Goal: Transaction & Acquisition: Purchase product/service

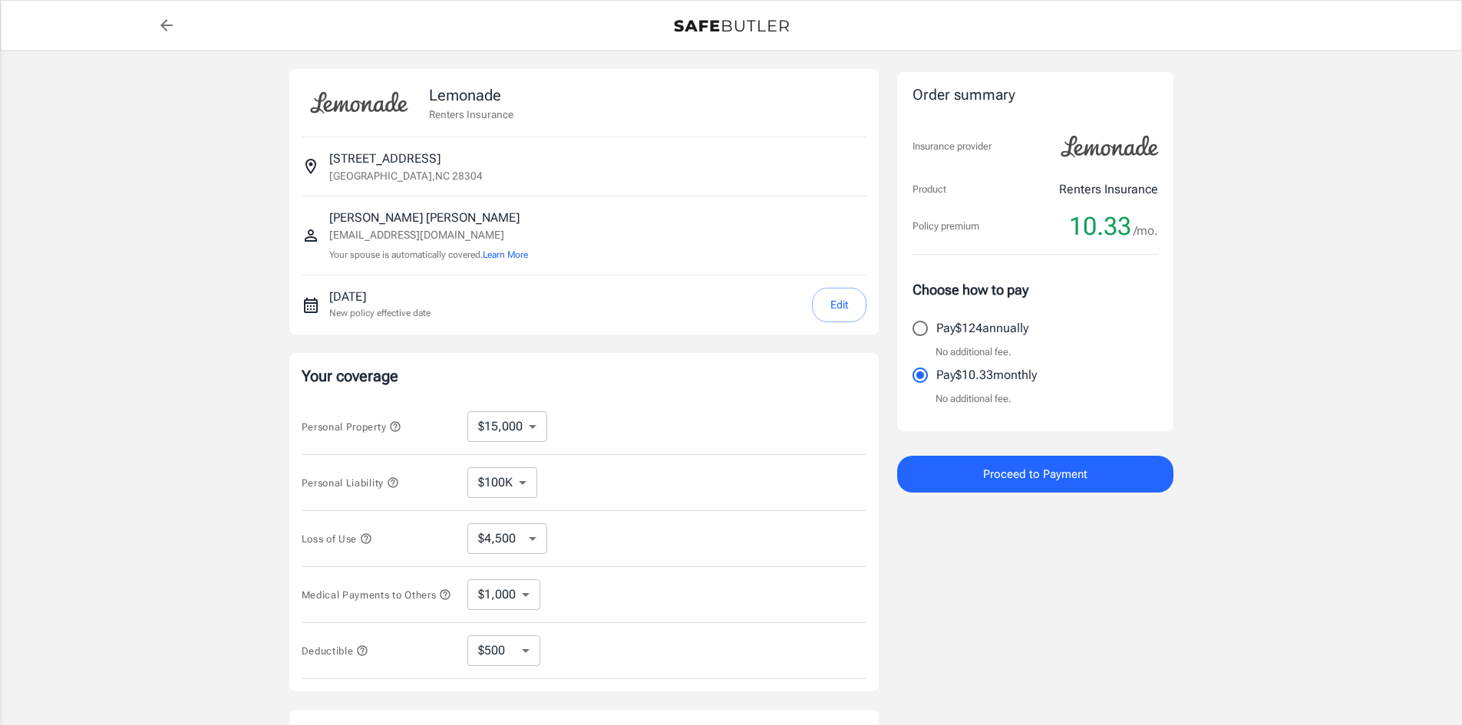
select select "15000"
select select "500"
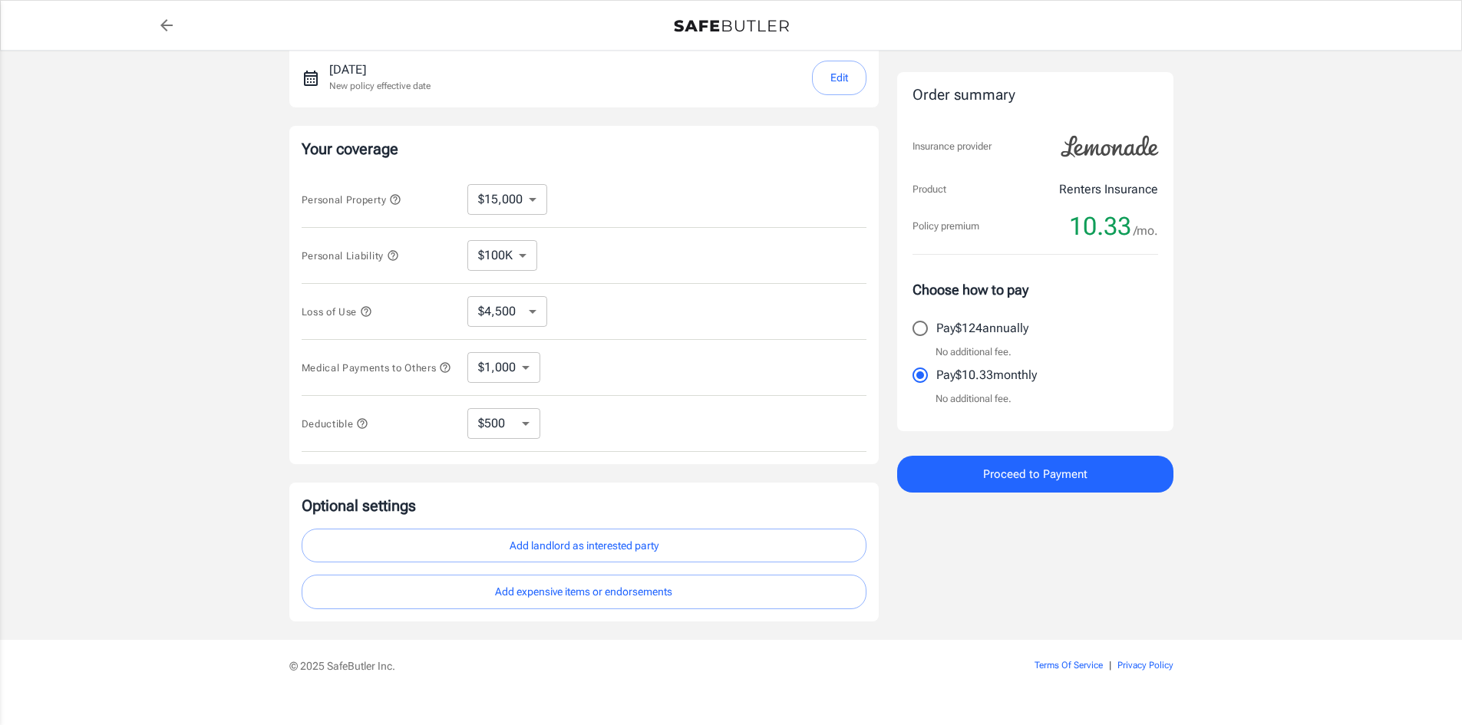
scroll to position [230, 0]
click at [532, 543] on button "Add landlord as interested party" at bounding box center [584, 543] width 565 height 35
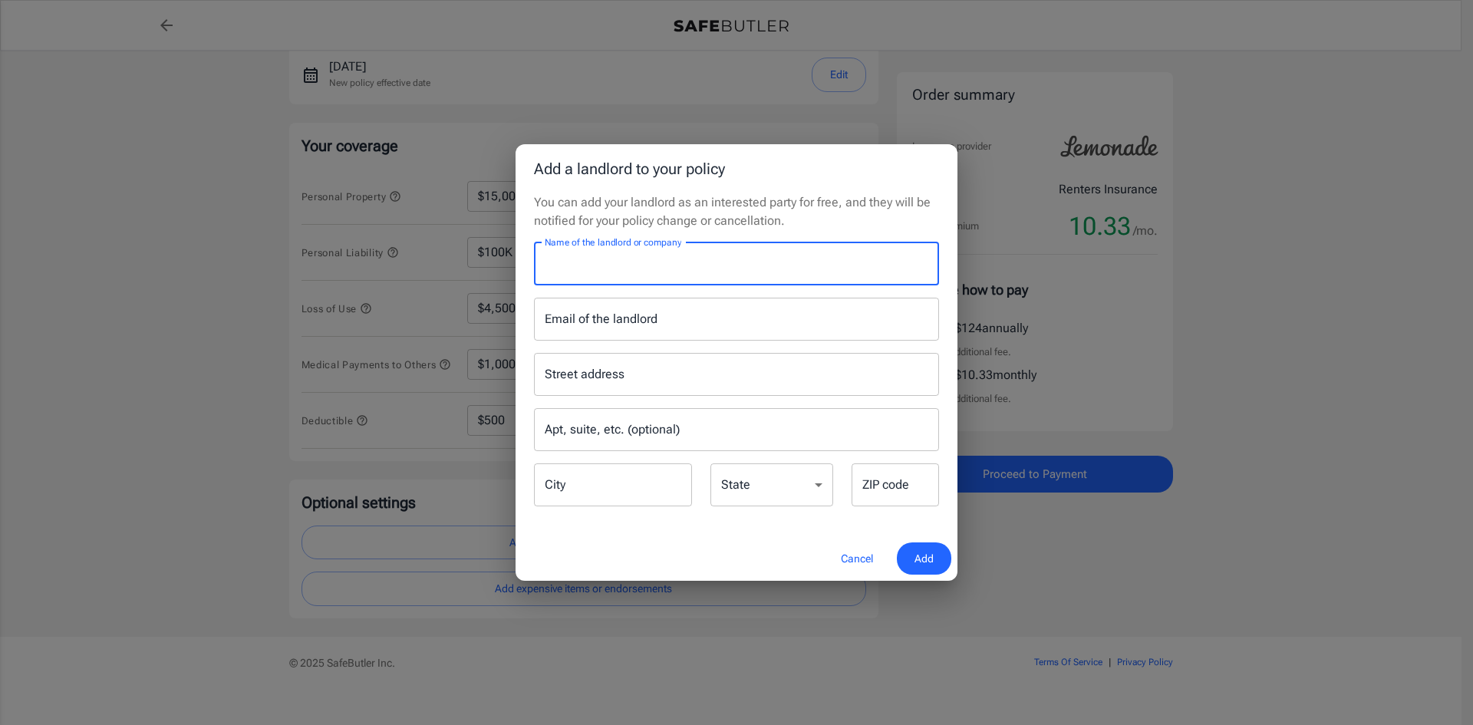
click at [610, 272] on input "Name of the landlord or company" at bounding box center [736, 263] width 405 height 43
type input "Cumberland Property Management"
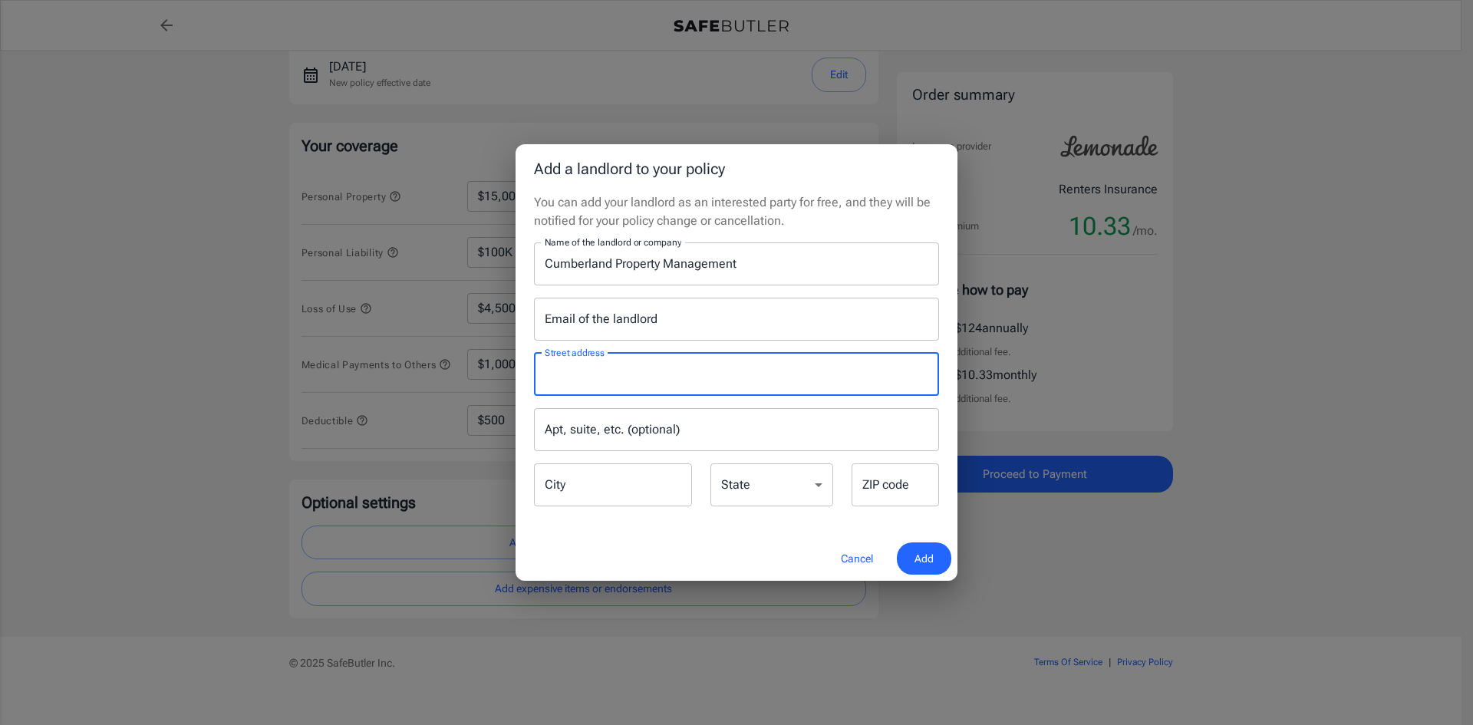
click at [575, 371] on input "Street address" at bounding box center [736, 374] width 391 height 29
click at [552, 382] on input "Street address" at bounding box center [736, 374] width 391 height 29
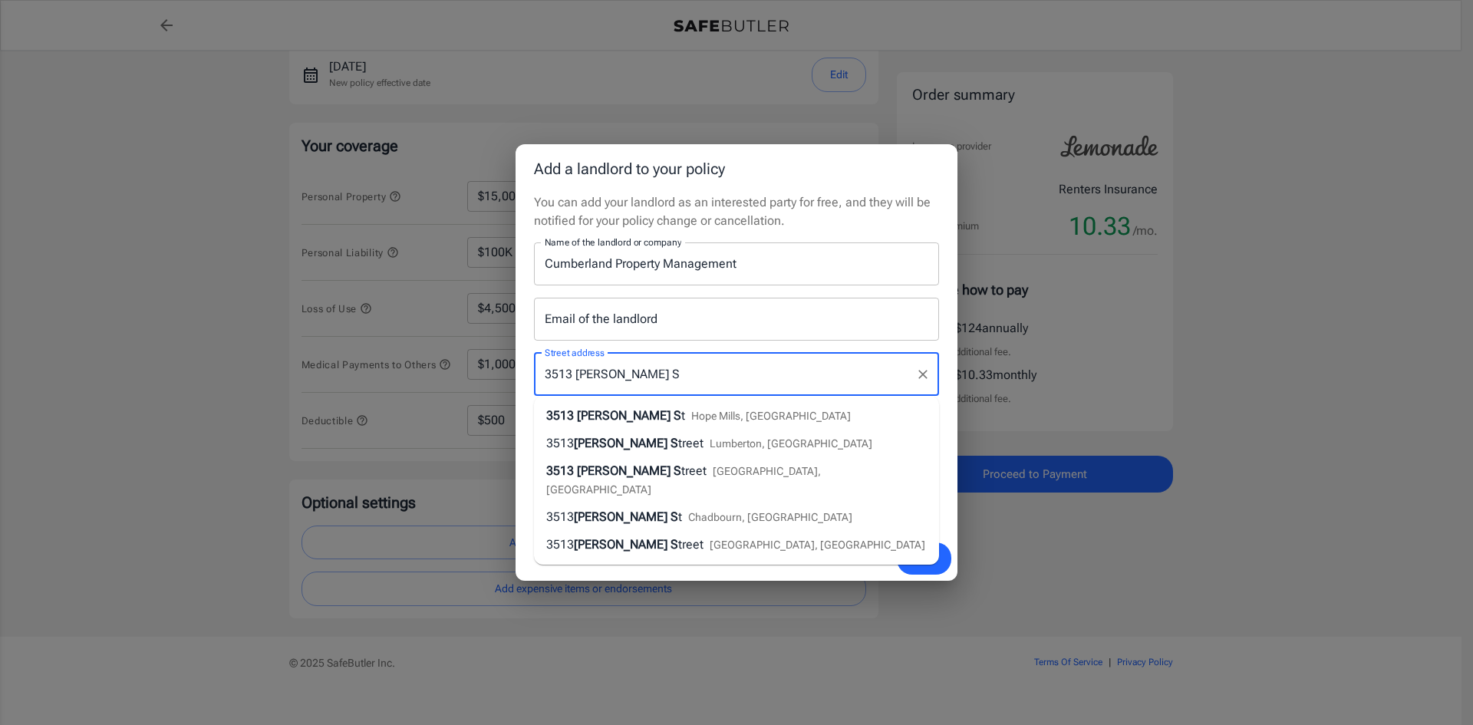
click at [604, 415] on span "[PERSON_NAME] S" at bounding box center [629, 415] width 104 height 15
type input "[STREET_ADDRESS][PERSON_NAME]"
type input "Hope [PERSON_NAME]"
select select "NC"
type input "28348"
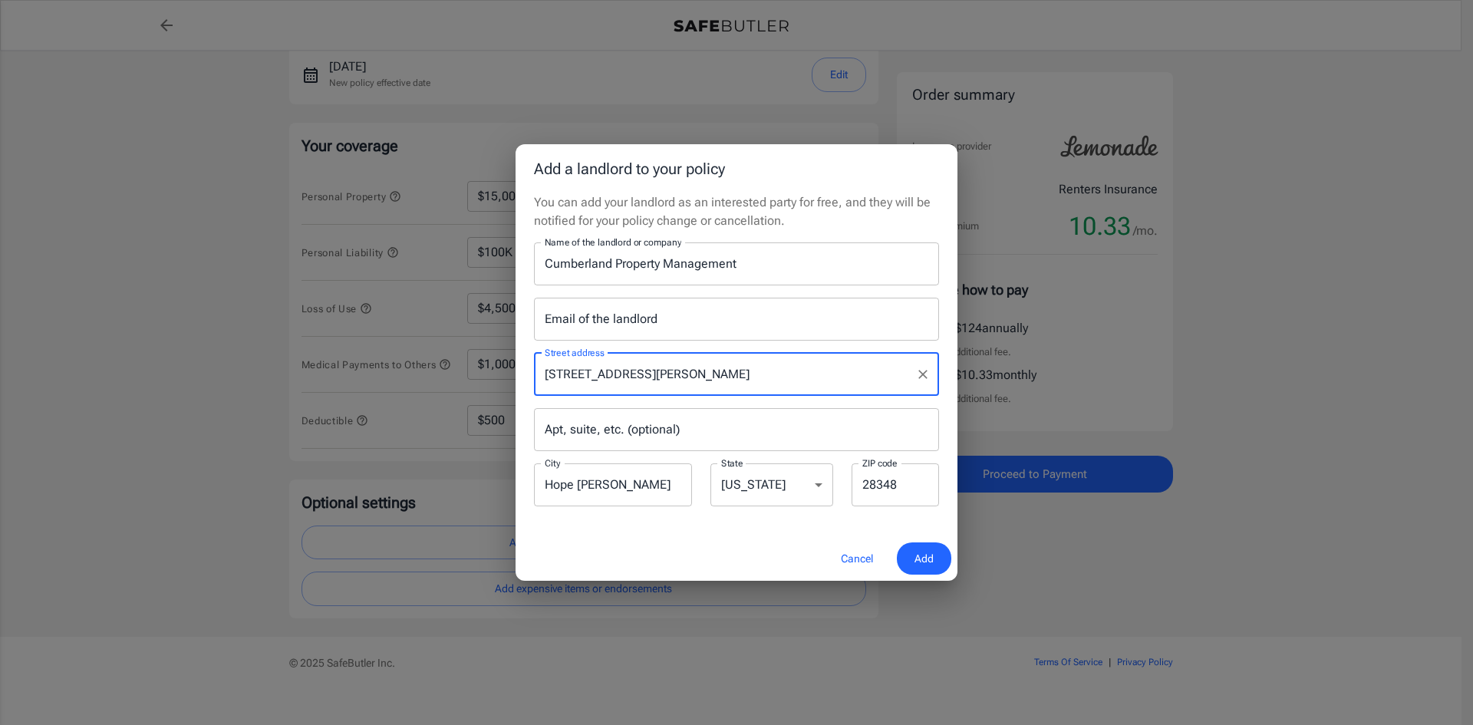
type input "[STREET_ADDRESS][PERSON_NAME]"
click at [582, 319] on input "Email of the landlord" at bounding box center [736, 319] width 405 height 43
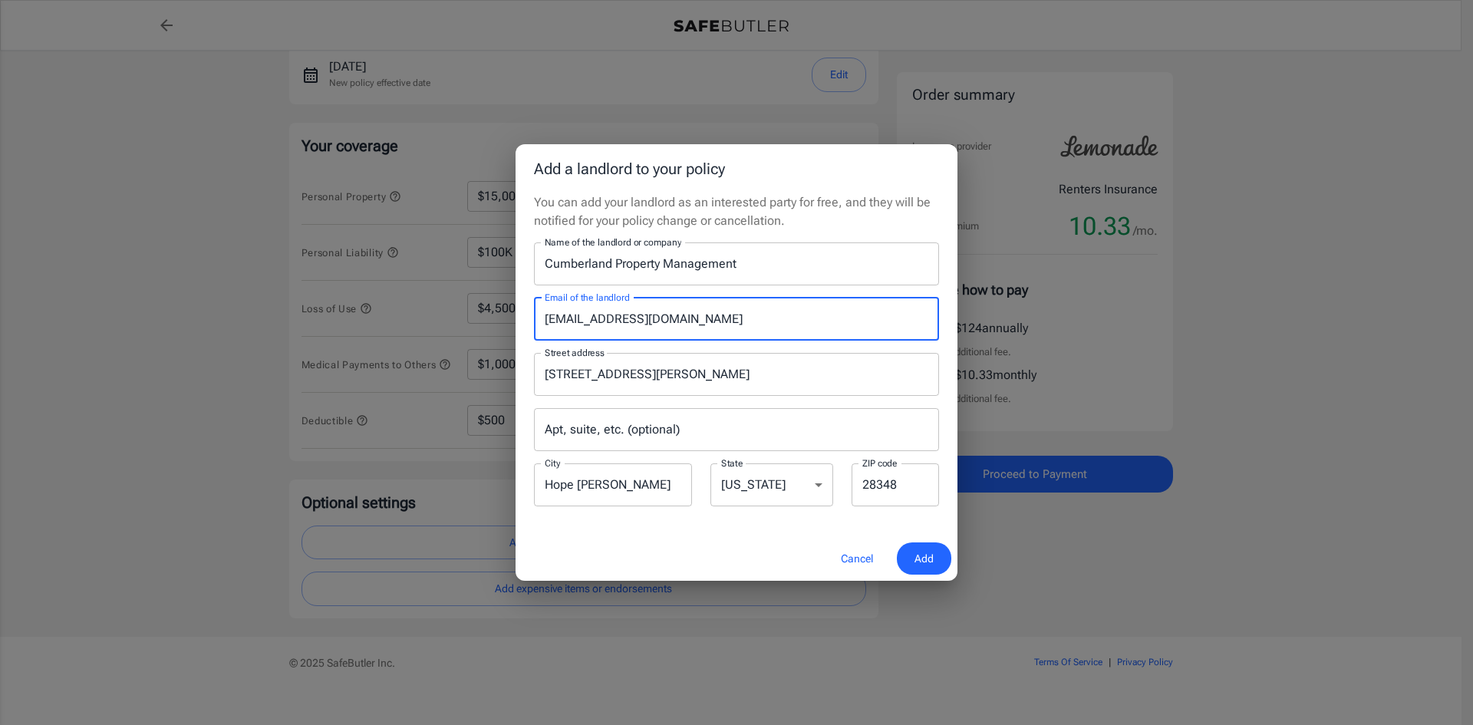
type input "[EMAIL_ADDRESS][DOMAIN_NAME]"
click at [690, 430] on input "Apt, suite, etc. (optional)" at bounding box center [736, 429] width 405 height 43
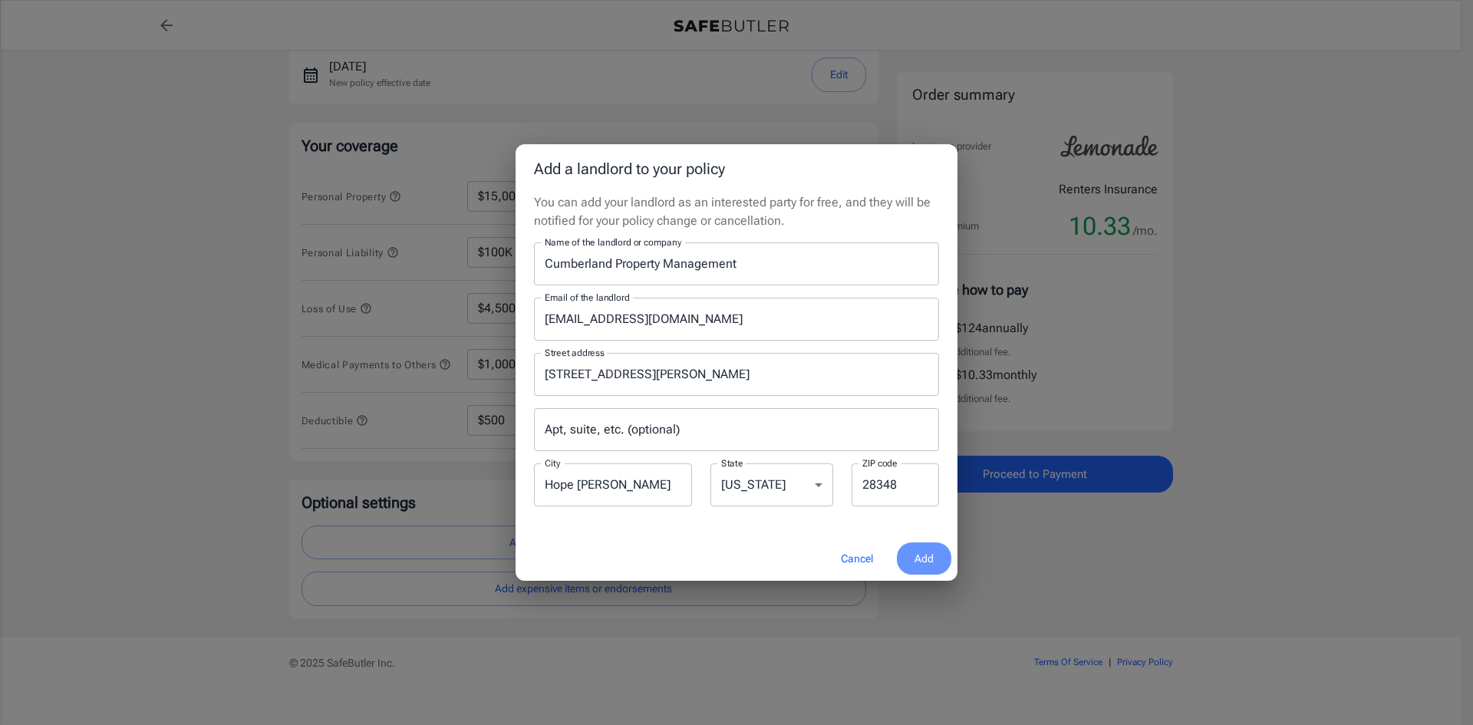
click at [914, 554] on span "Add" at bounding box center [923, 558] width 19 height 19
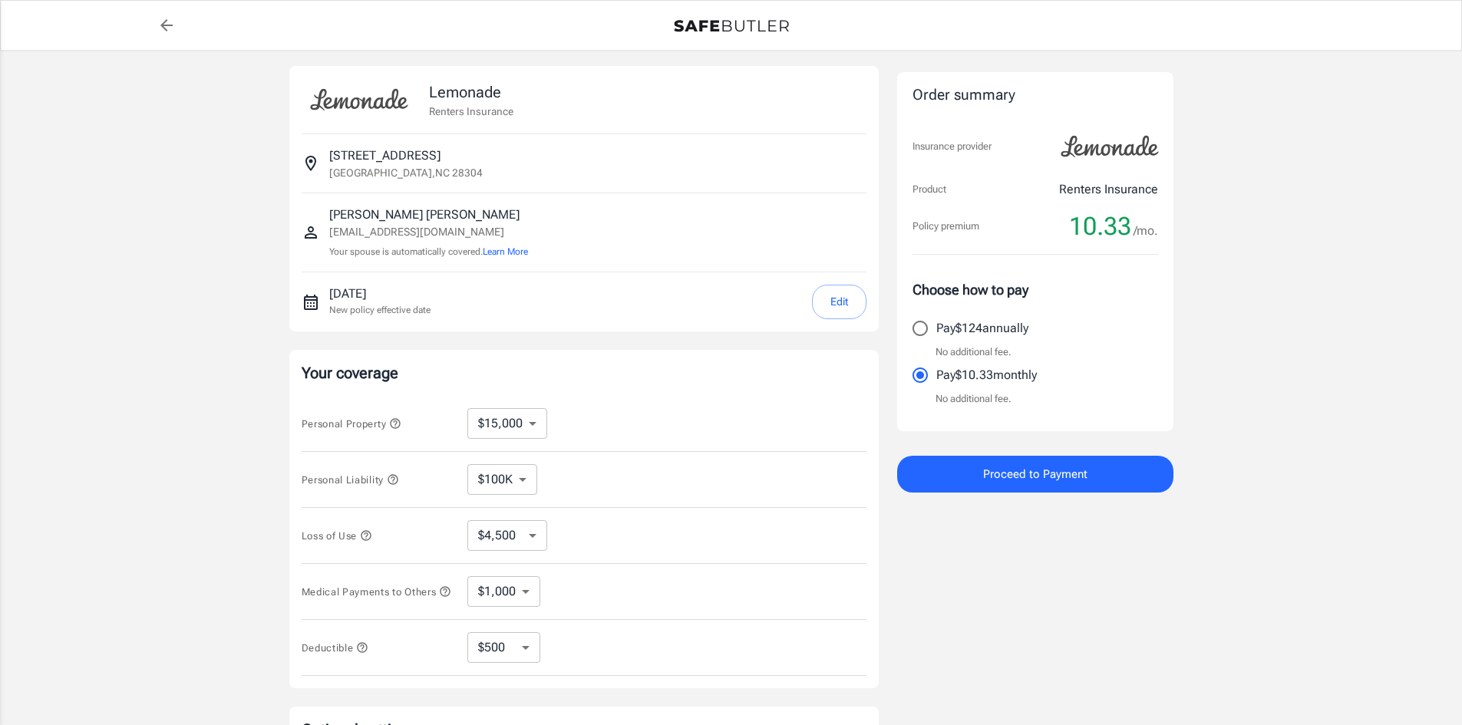
scroll to position [0, 0]
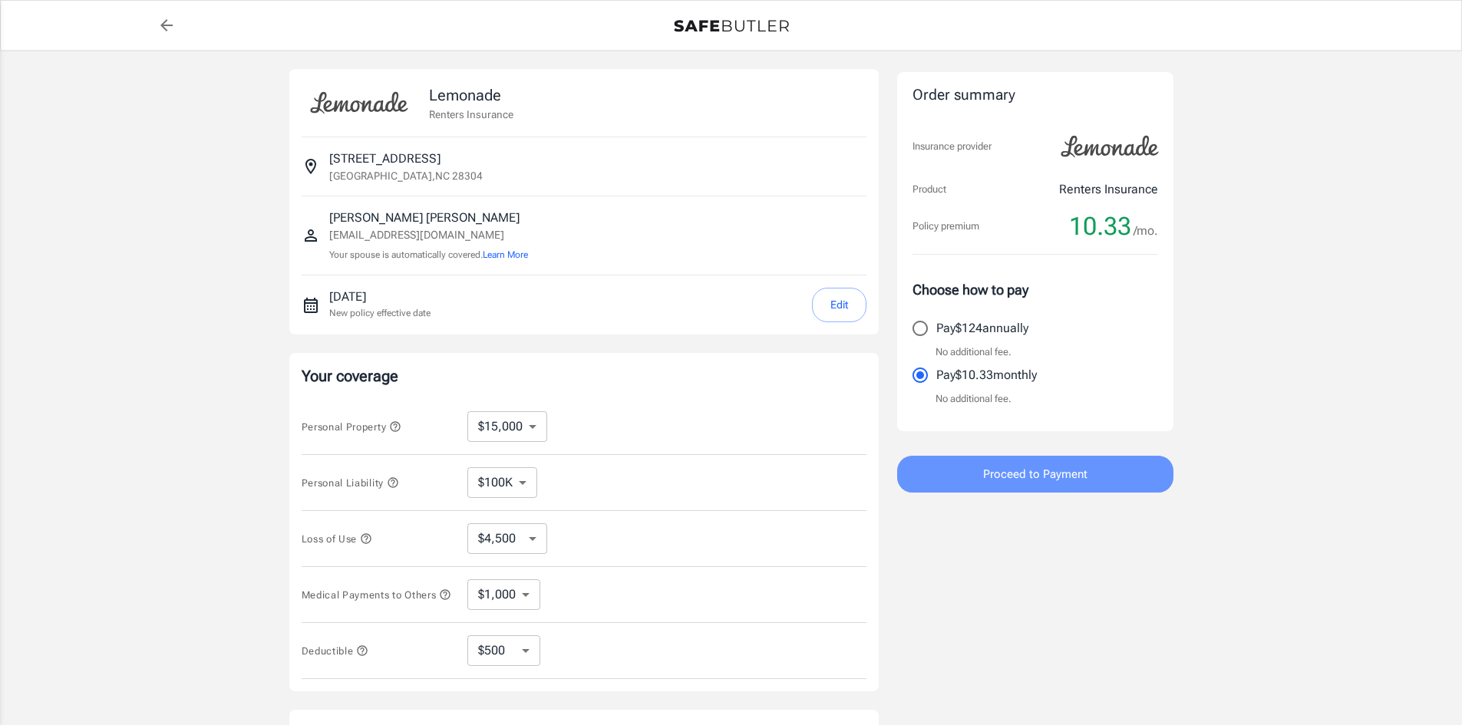
click at [1051, 478] on span "Proceed to Payment" at bounding box center [1035, 474] width 104 height 20
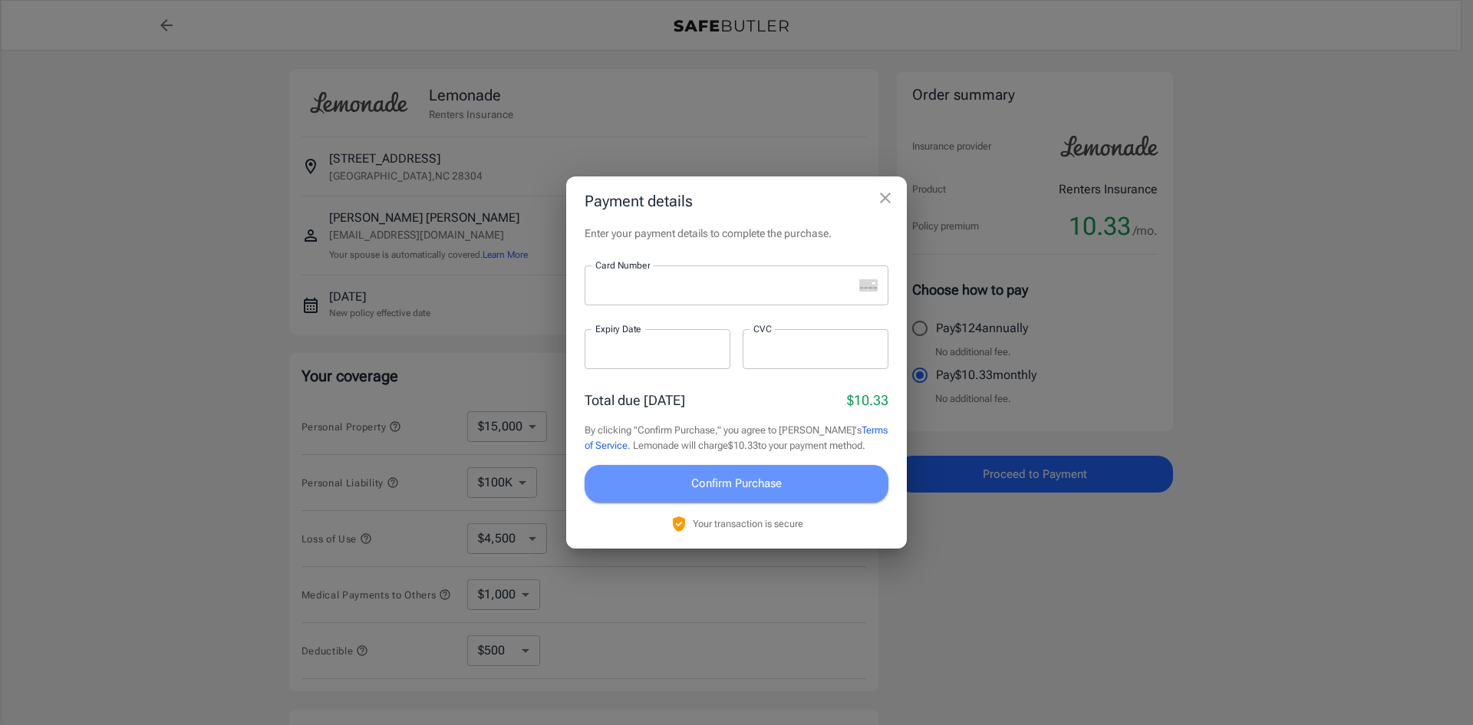
click at [731, 485] on span "Confirm Purchase" at bounding box center [736, 483] width 91 height 20
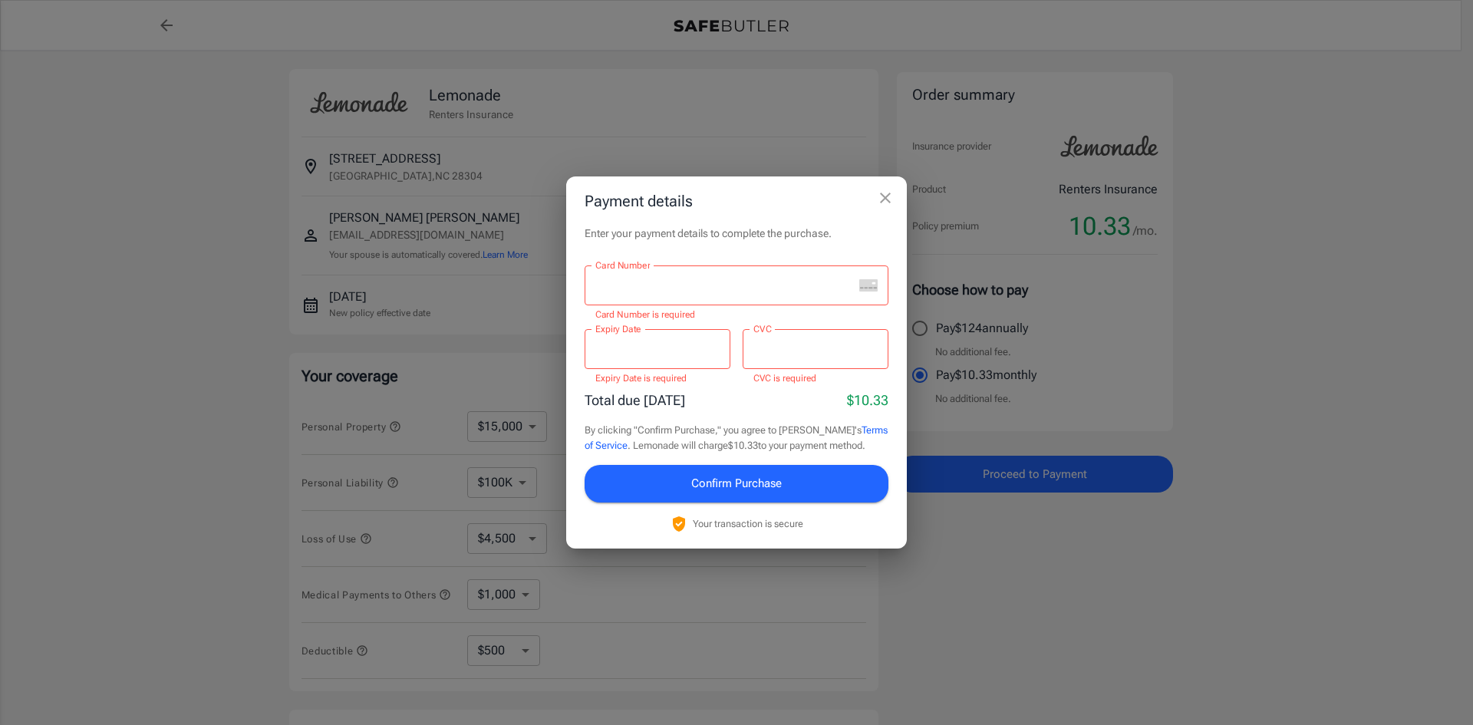
click at [1143, 586] on div "Payment details Enter your payment details to complete the purchase. Card Numbe…" at bounding box center [736, 362] width 1473 height 725
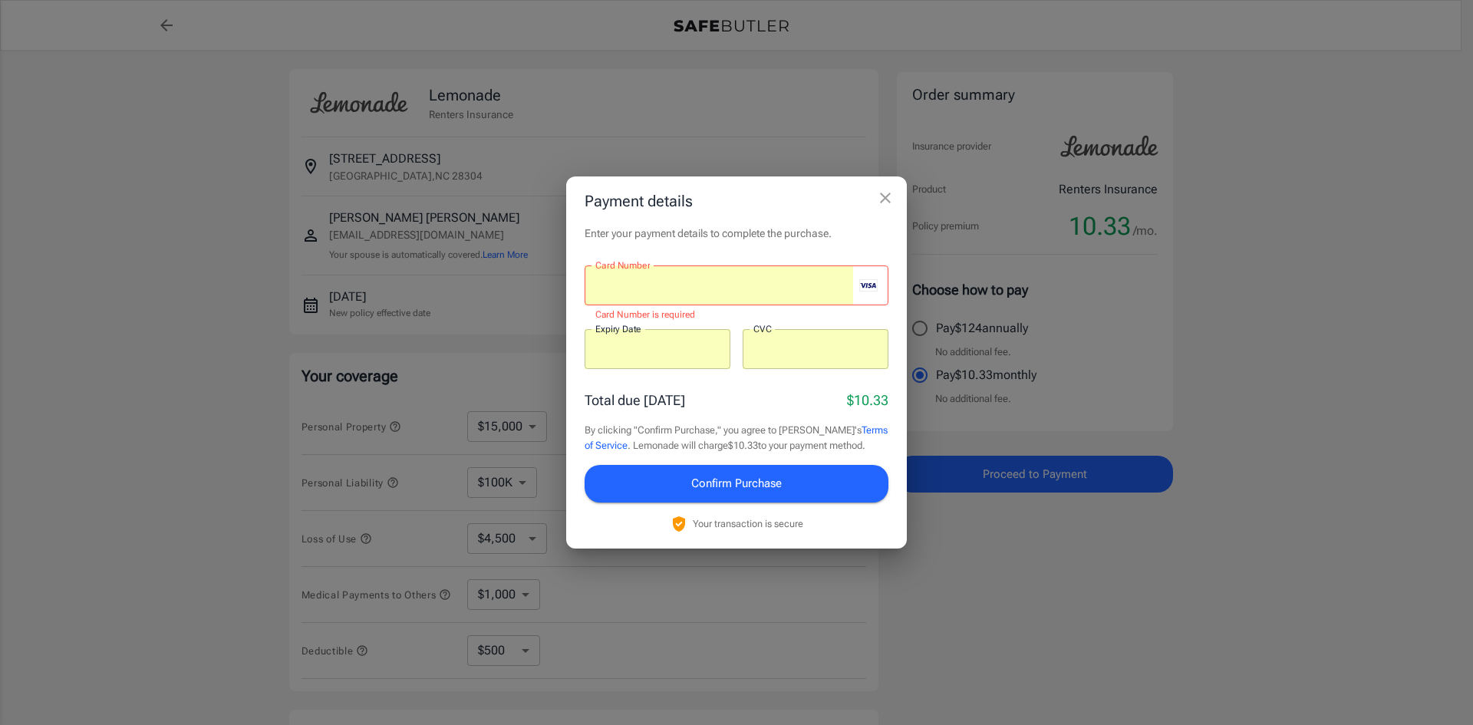
click at [1063, 608] on div "Payment details Enter your payment details to complete the purchase. Card Numbe…" at bounding box center [736, 362] width 1473 height 725
click at [888, 202] on icon "close" at bounding box center [885, 198] width 18 height 18
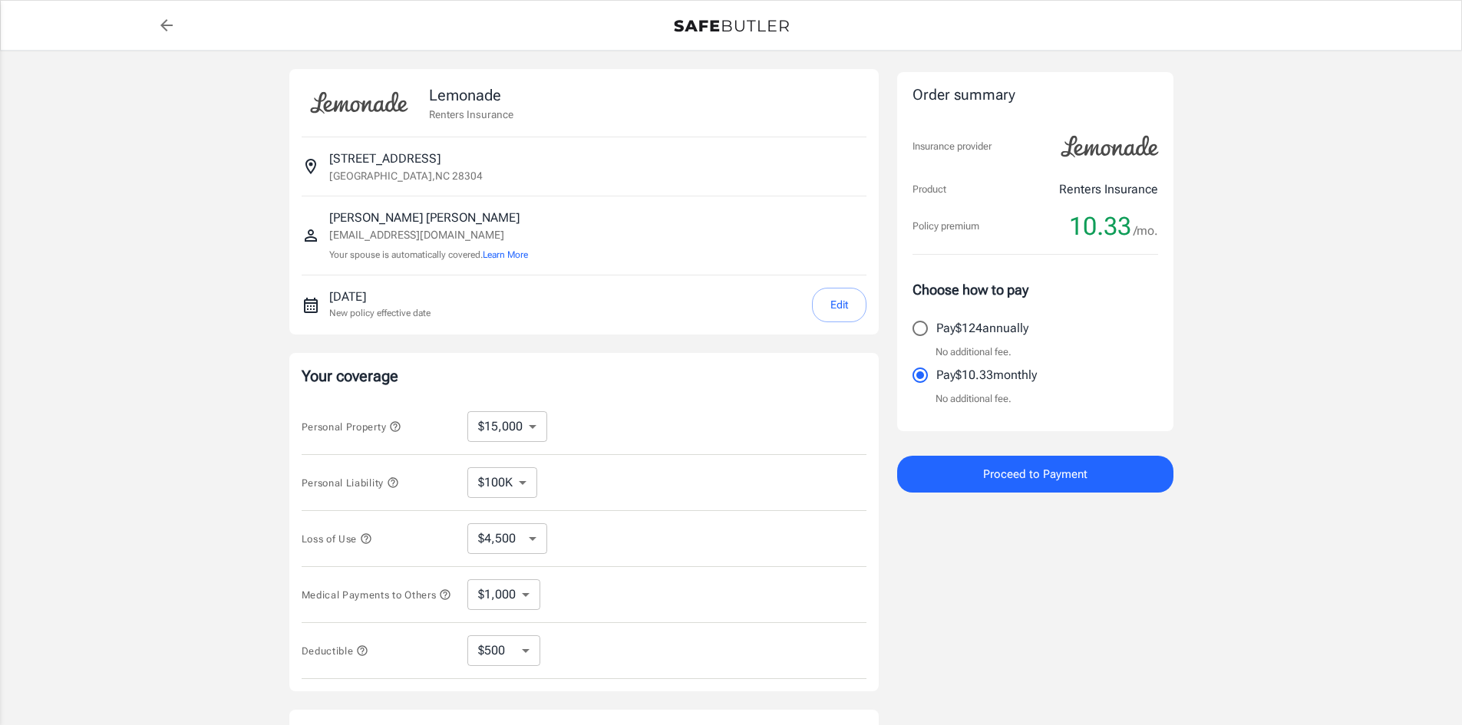
click at [1016, 476] on span "Proceed to Payment" at bounding box center [1035, 474] width 104 height 20
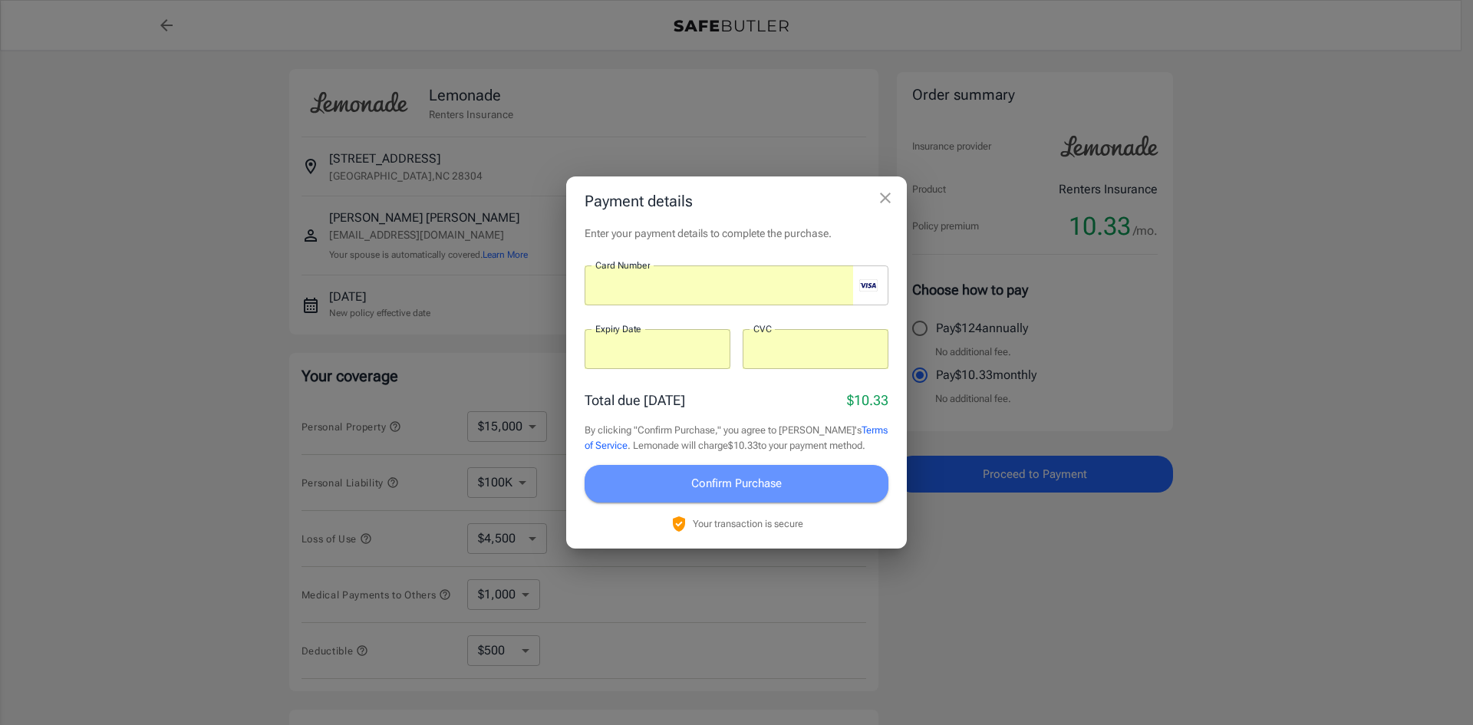
click at [751, 486] on span "Confirm Purchase" at bounding box center [736, 483] width 91 height 20
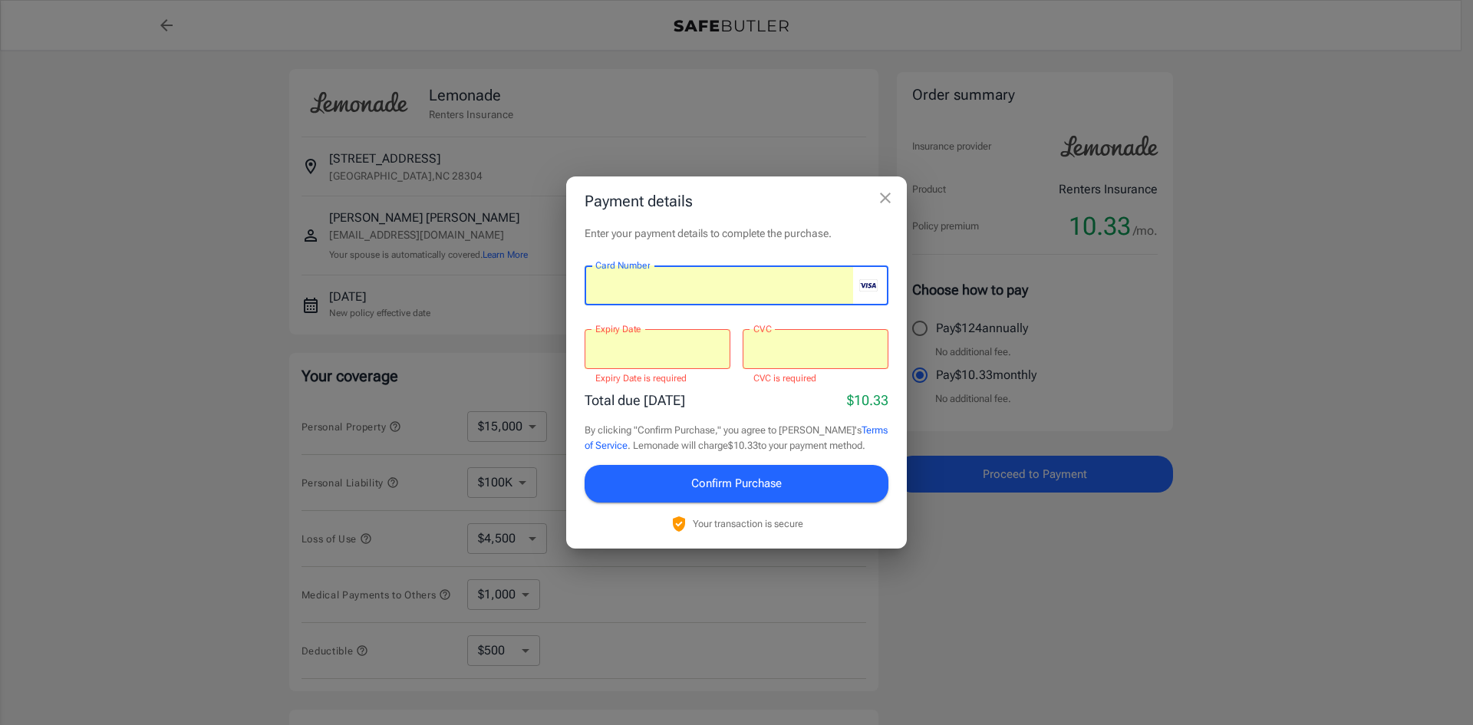
click at [644, 431] on p "By clicking "Confirm Purchase," you agree to Lemonade's Terms of Service . Lemo…" at bounding box center [737, 438] width 304 height 30
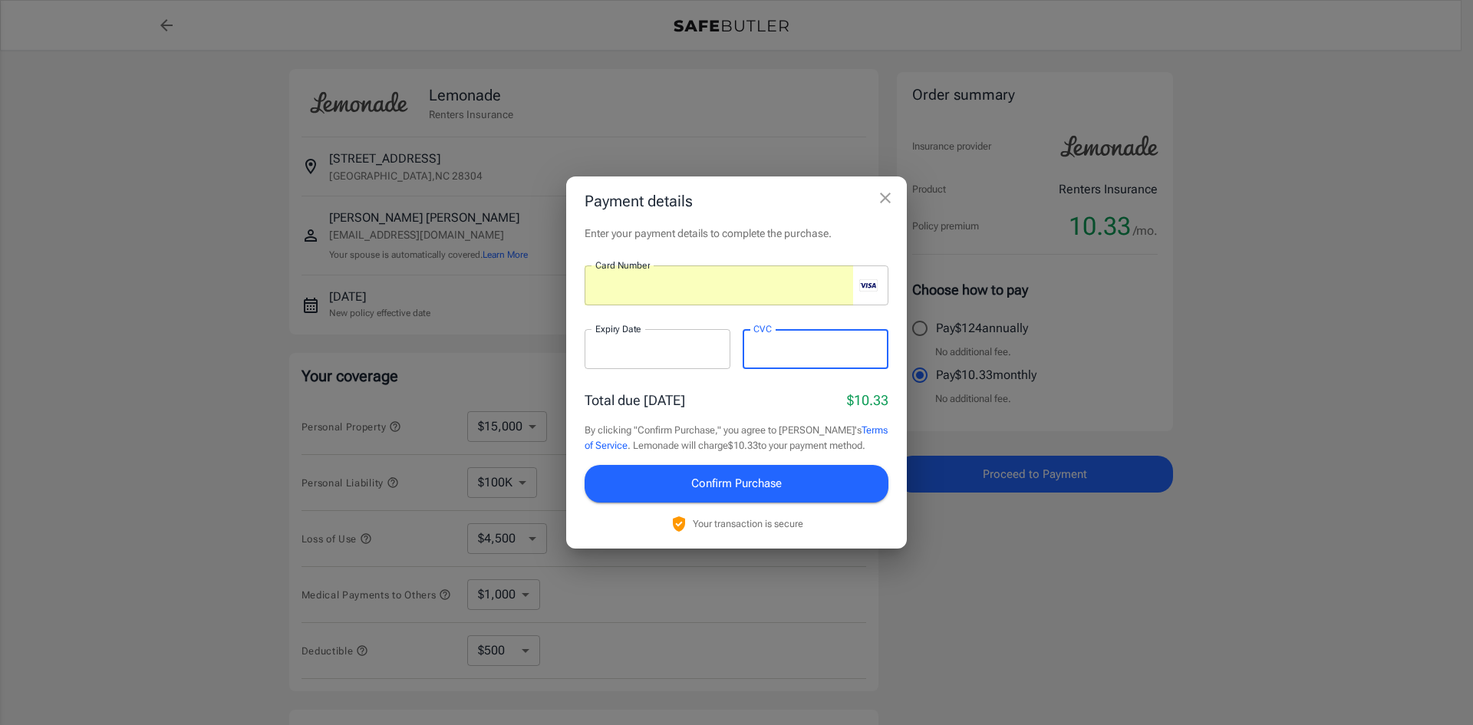
click at [738, 407] on div "Total due [DATE] $10.33" at bounding box center [737, 400] width 304 height 21
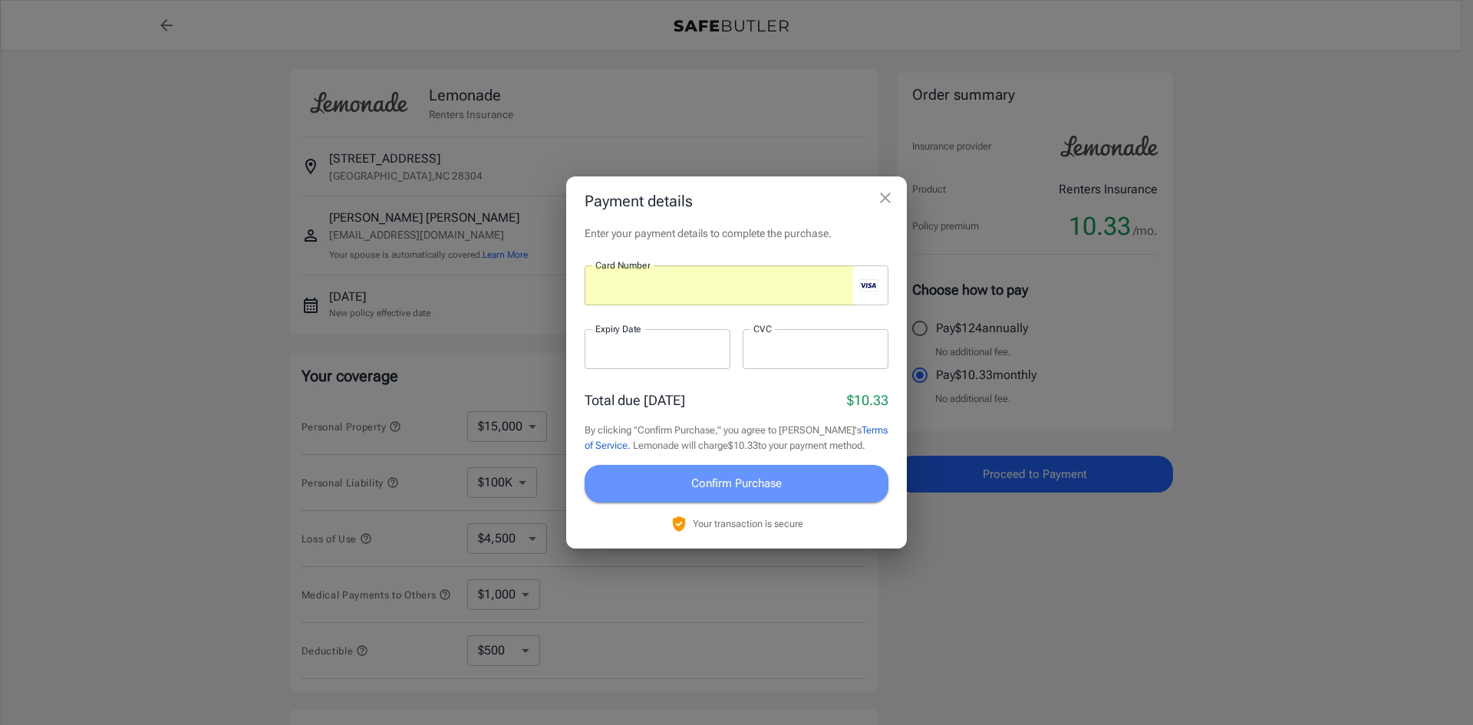
click at [730, 486] on span "Confirm Purchase" at bounding box center [736, 483] width 91 height 20
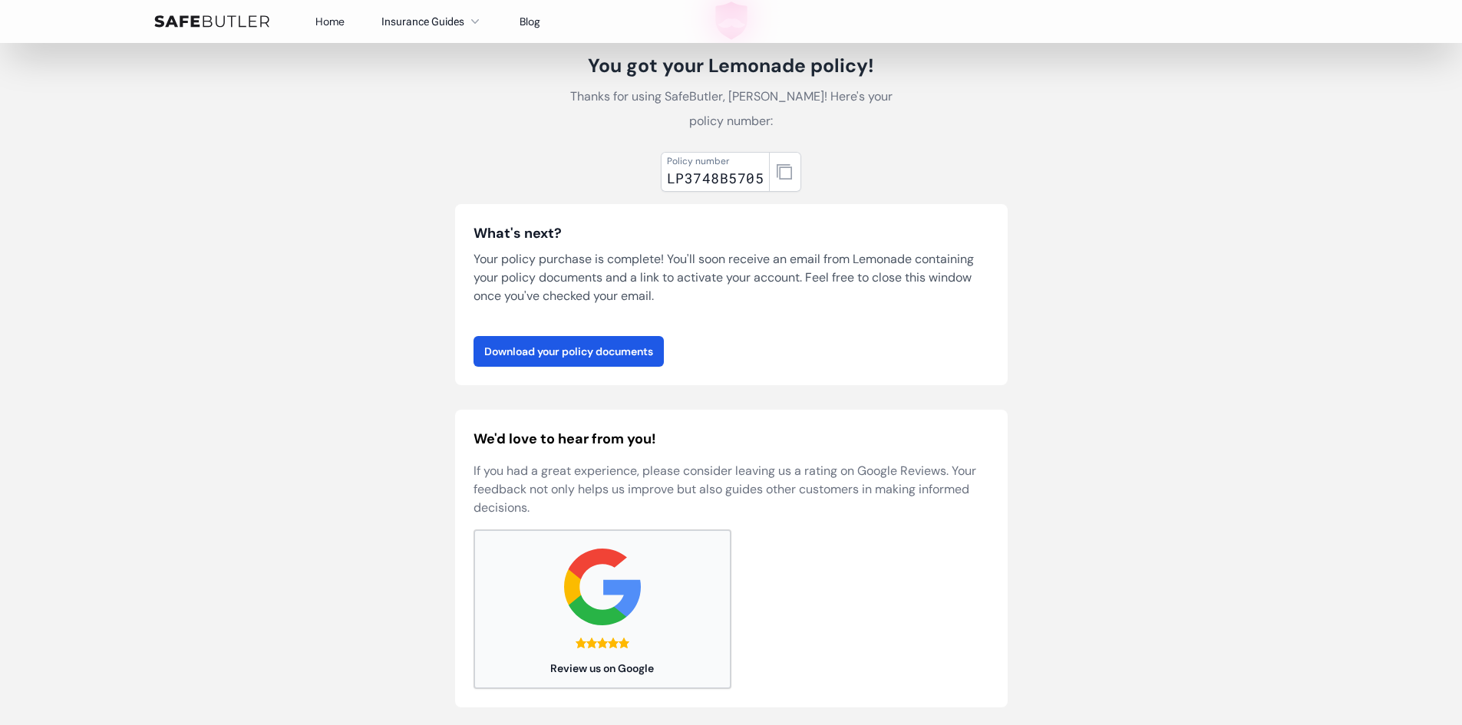
scroll to position [77, 0]
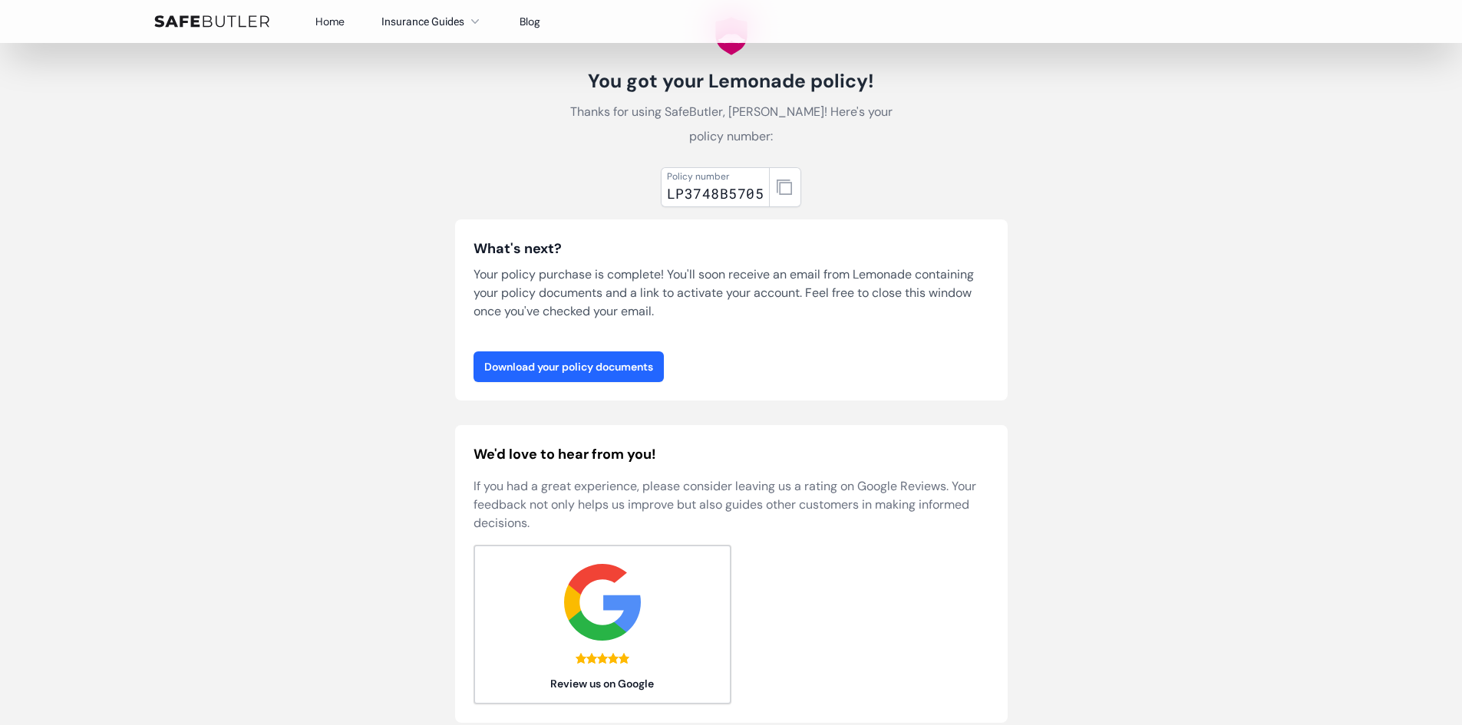
click at [585, 370] on link "Download your policy documents" at bounding box center [568, 366] width 190 height 31
